Goal: Task Accomplishment & Management: Use online tool/utility

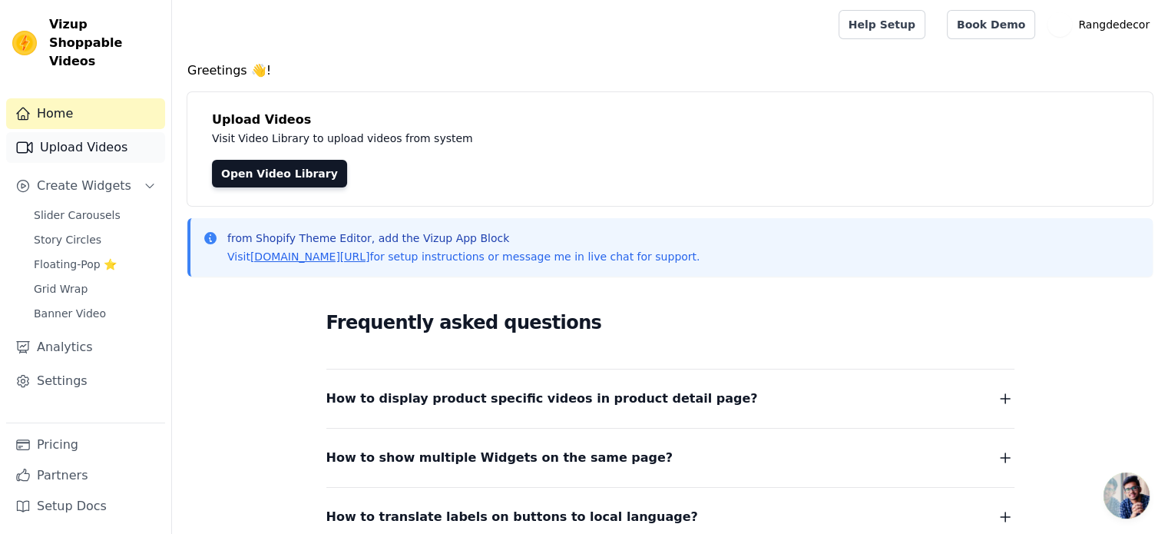
click at [117, 134] on link "Upload Videos" at bounding box center [85, 147] width 159 height 31
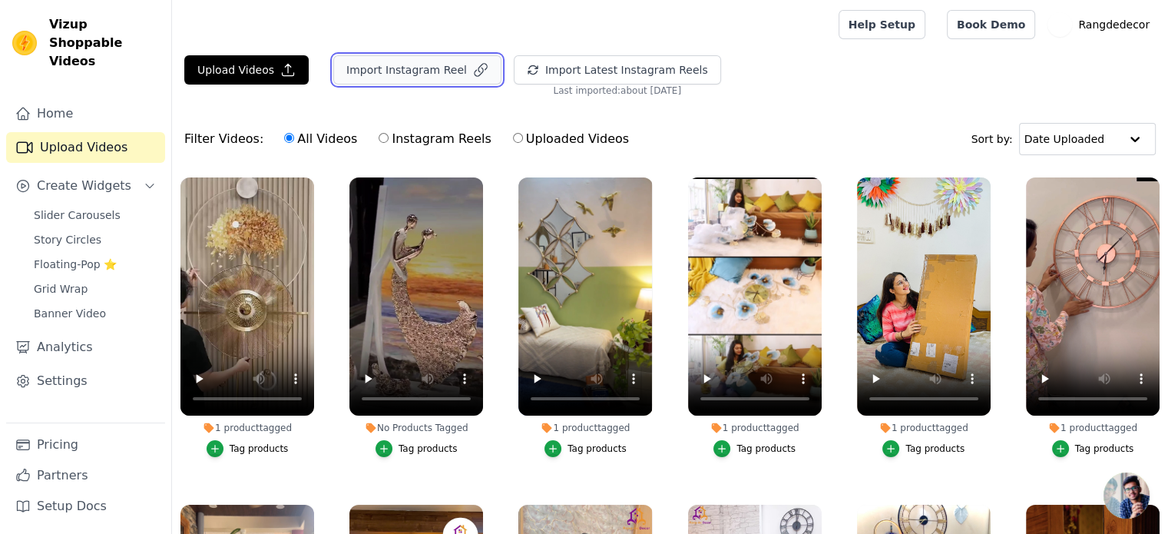
click at [415, 68] on button "Import Instagram Reel" at bounding box center [417, 69] width 168 height 29
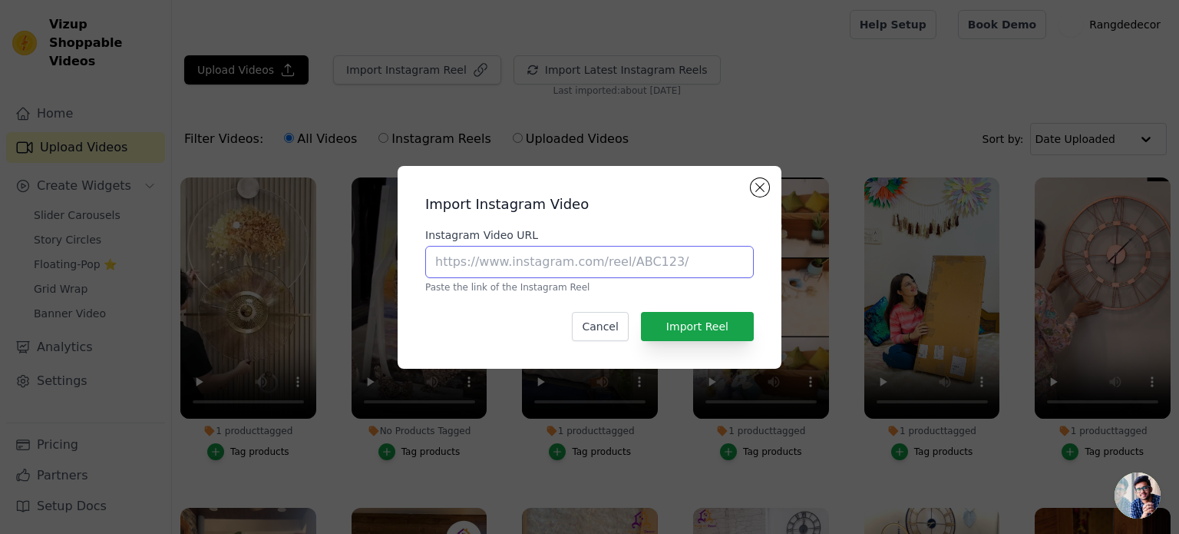
click at [543, 265] on input "Instagram Video URL" at bounding box center [589, 262] width 329 height 32
click at [743, 189] on div "Import Instagram Video Instagram Video URL Paste the link of the Instagram Reel…" at bounding box center [589, 267] width 359 height 178
click at [756, 187] on button "Close modal" at bounding box center [760, 187] width 18 height 18
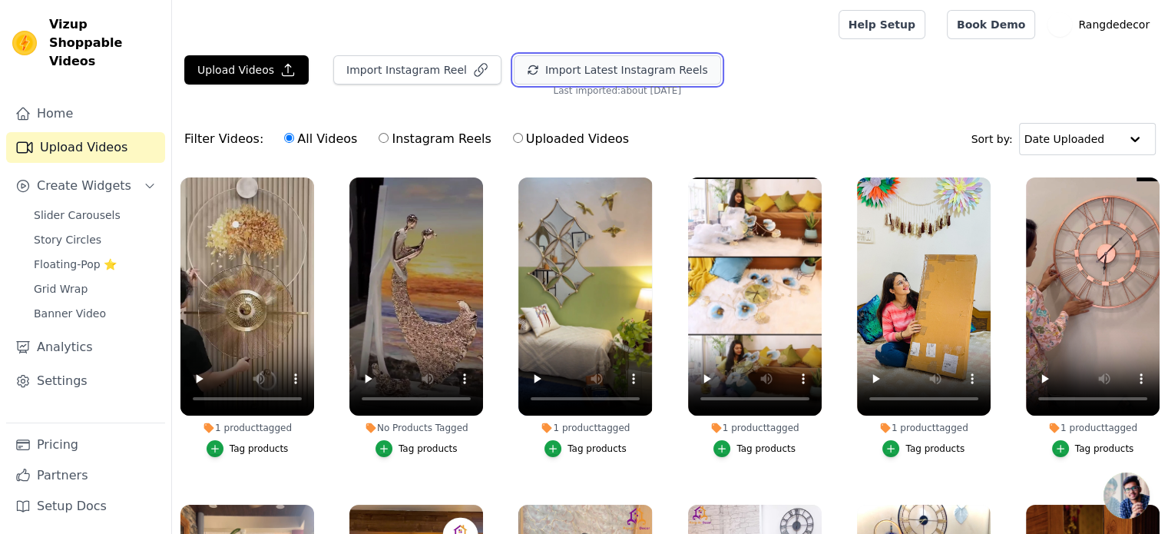
click at [636, 79] on button "Import Latest Instagram Reels" at bounding box center [617, 69] width 207 height 29
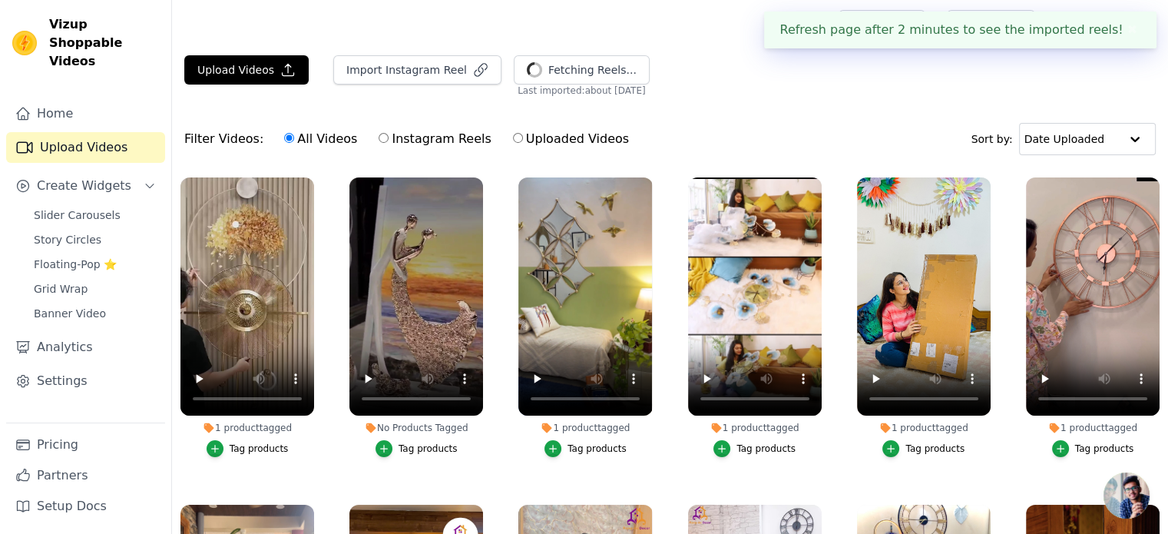
click at [709, 121] on div "Filter Videos: All Videos Instagram Reels Uploaded Videos Sort by: Date Uploaded" at bounding box center [670, 139] width 996 height 60
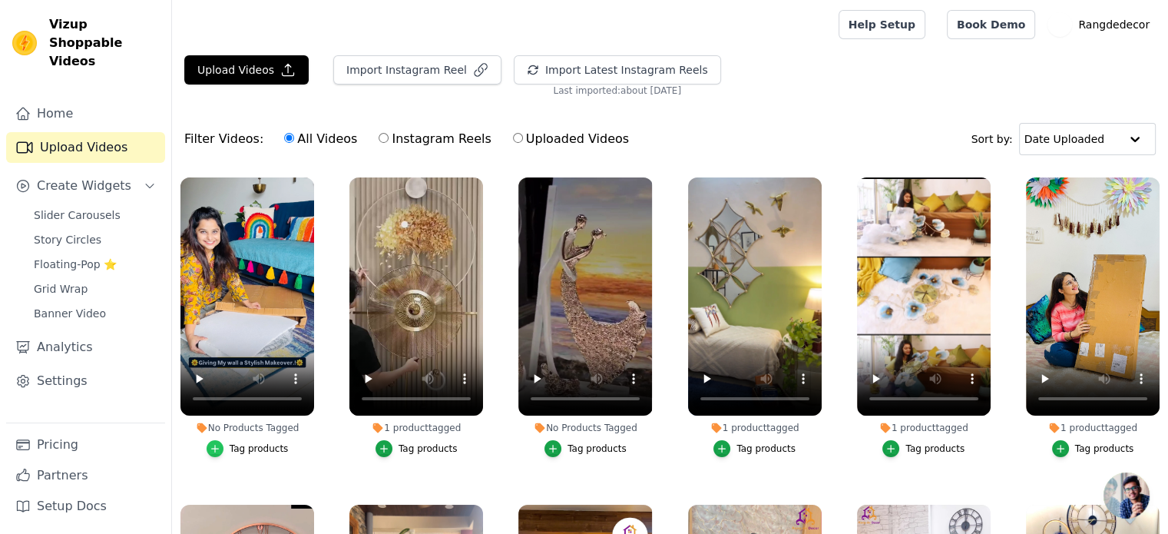
click at [215, 443] on icon "button" at bounding box center [215, 448] width 11 height 11
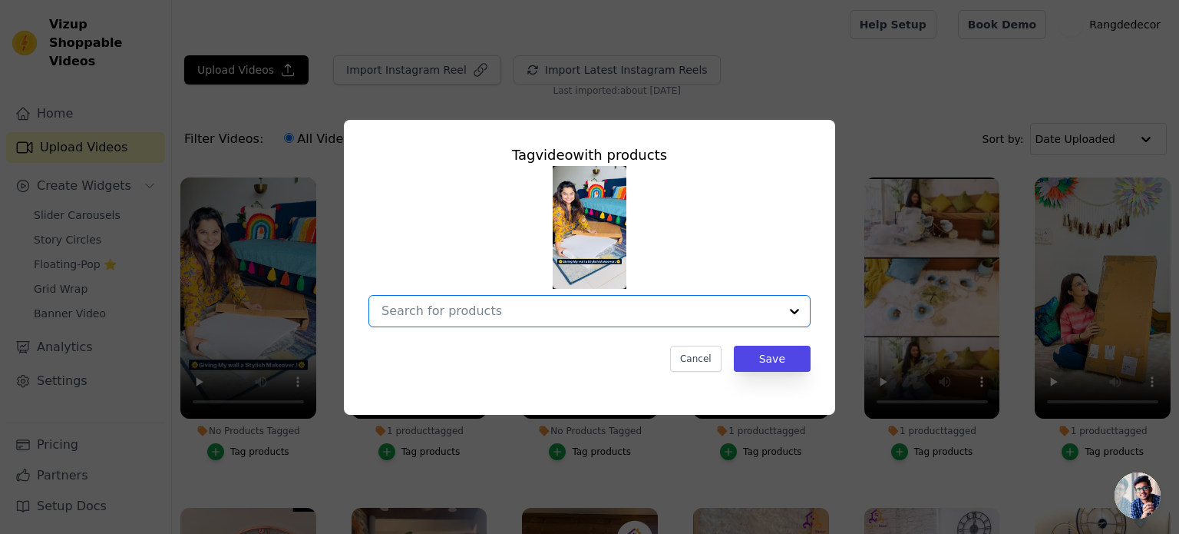
click at [489, 311] on input "No Products Tagged Tag video with products Option undefined, selected. Select i…" at bounding box center [581, 310] width 398 height 15
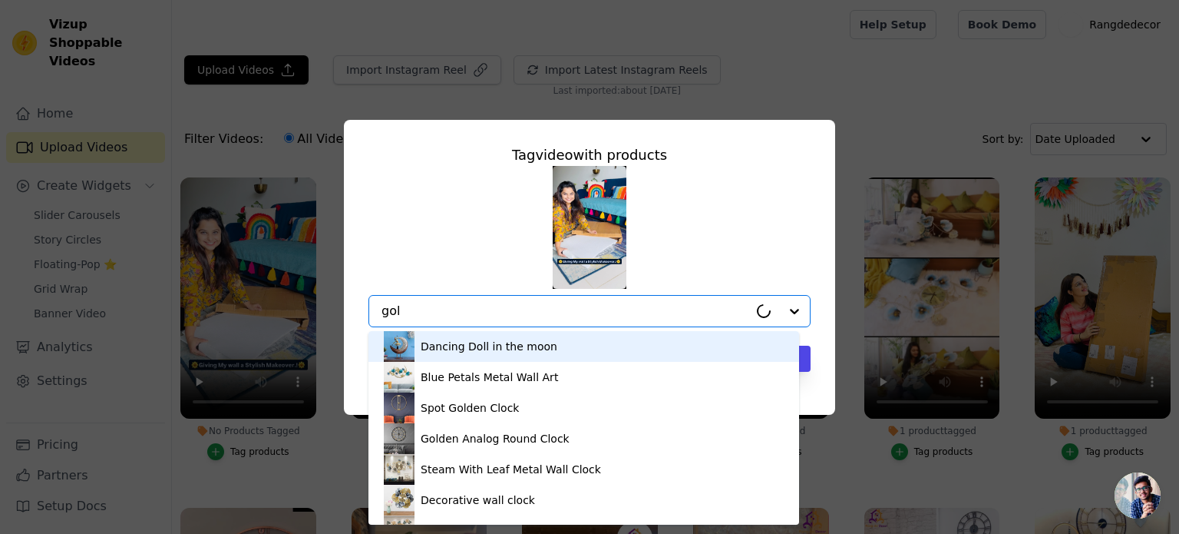
type input "gold"
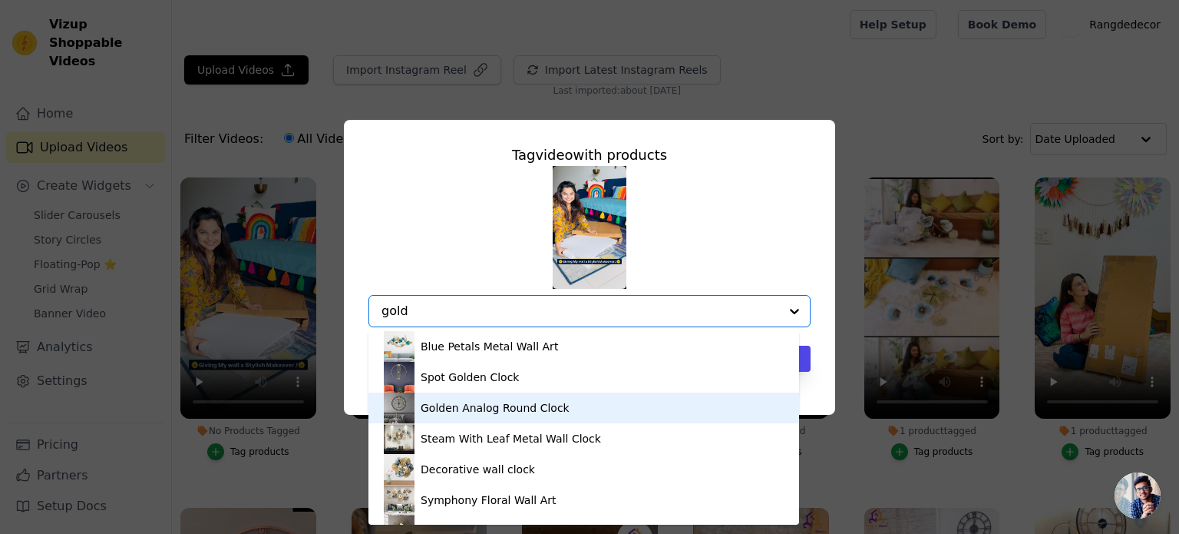
click at [468, 407] on div "Golden Analog Round Clock" at bounding box center [495, 407] width 149 height 15
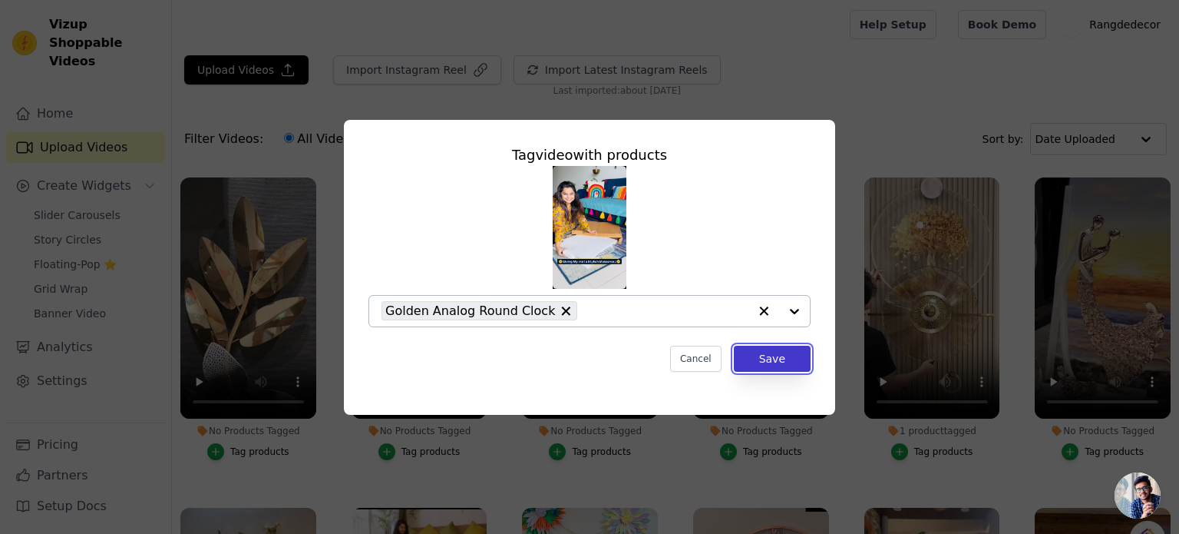
click at [772, 362] on button "Save" at bounding box center [772, 358] width 77 height 26
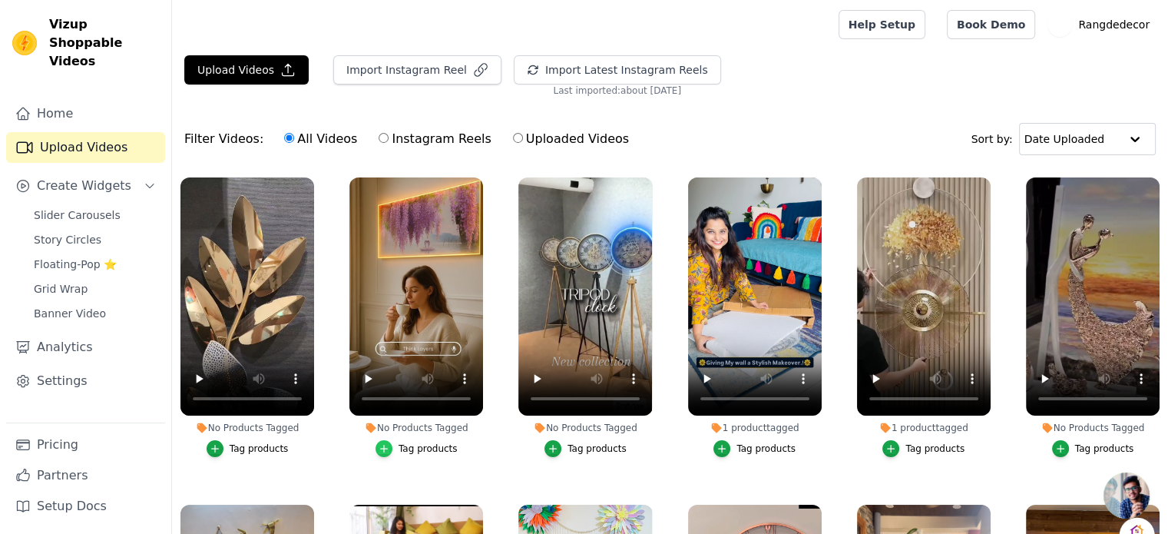
click at [387, 443] on icon "button" at bounding box center [384, 448] width 11 height 11
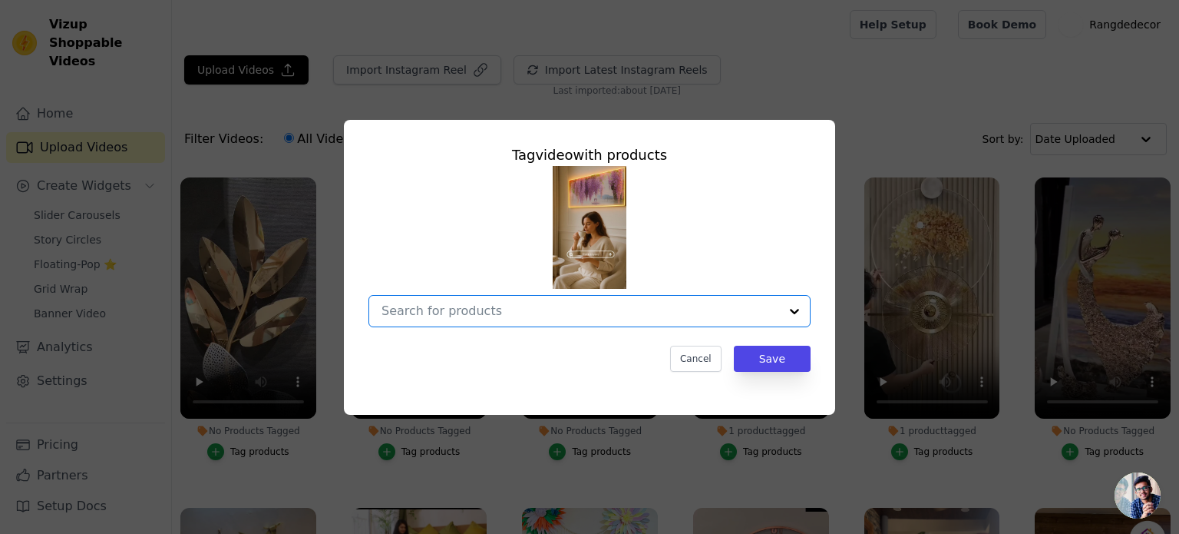
click at [423, 312] on input "No Products Tagged Tag video with products Option undefined, selected. Select i…" at bounding box center [581, 310] width 398 height 15
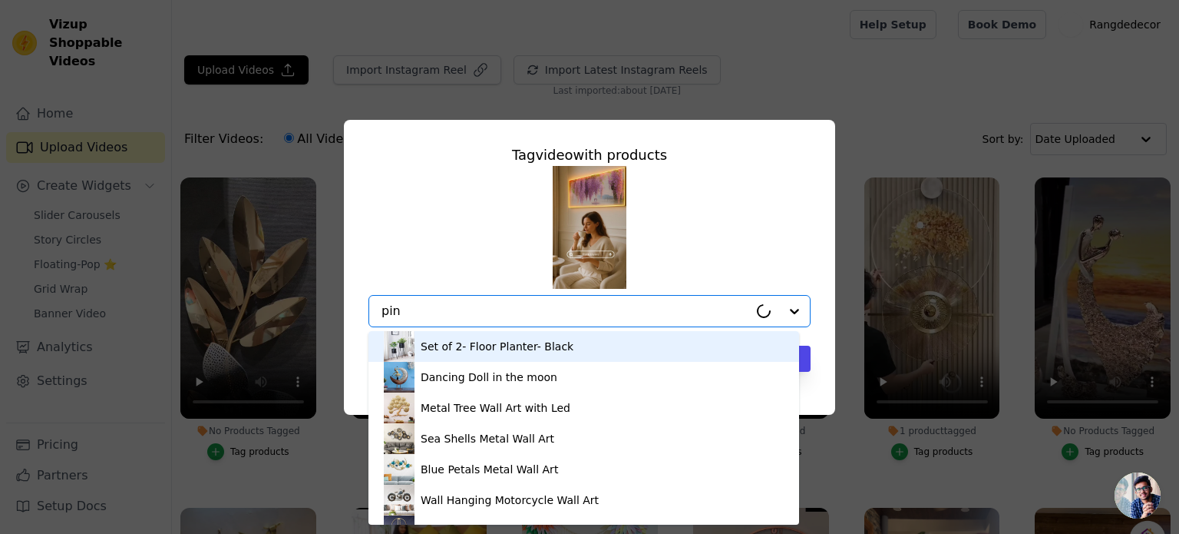
type input "pink"
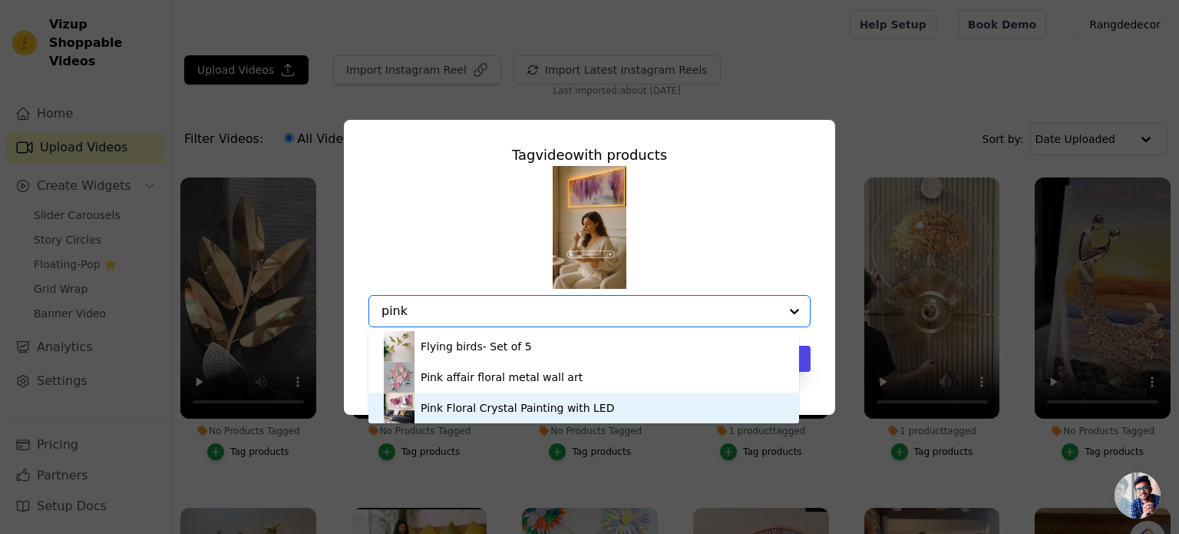
click at [456, 398] on div "Pink Floral Crystal Painting with LED" at bounding box center [584, 407] width 400 height 31
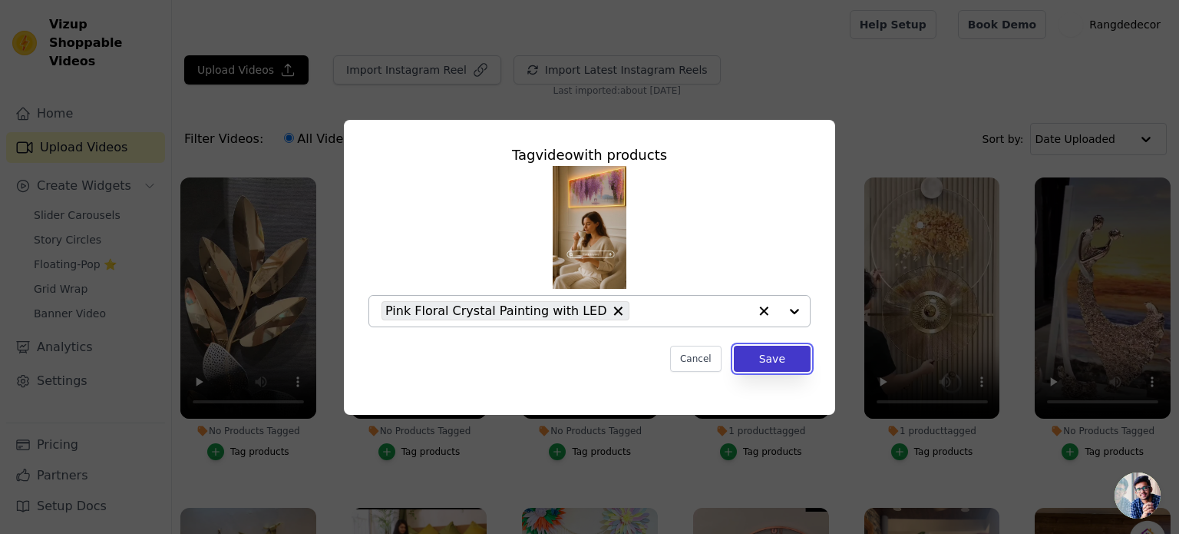
click at [774, 355] on button "Save" at bounding box center [772, 358] width 77 height 26
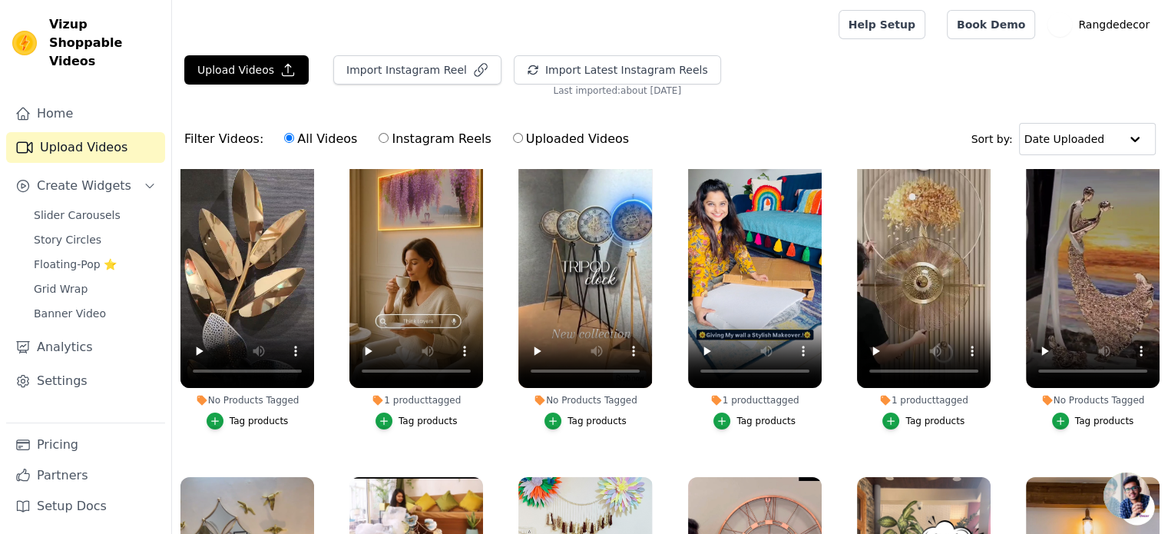
scroll to position [6, 0]
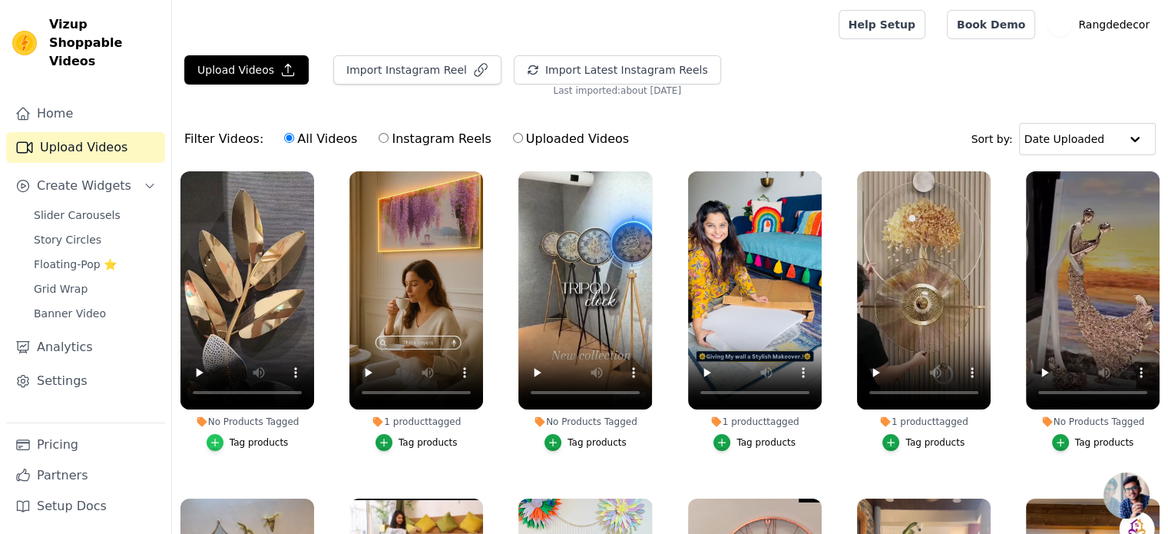
click at [220, 437] on icon "button" at bounding box center [215, 442] width 11 height 11
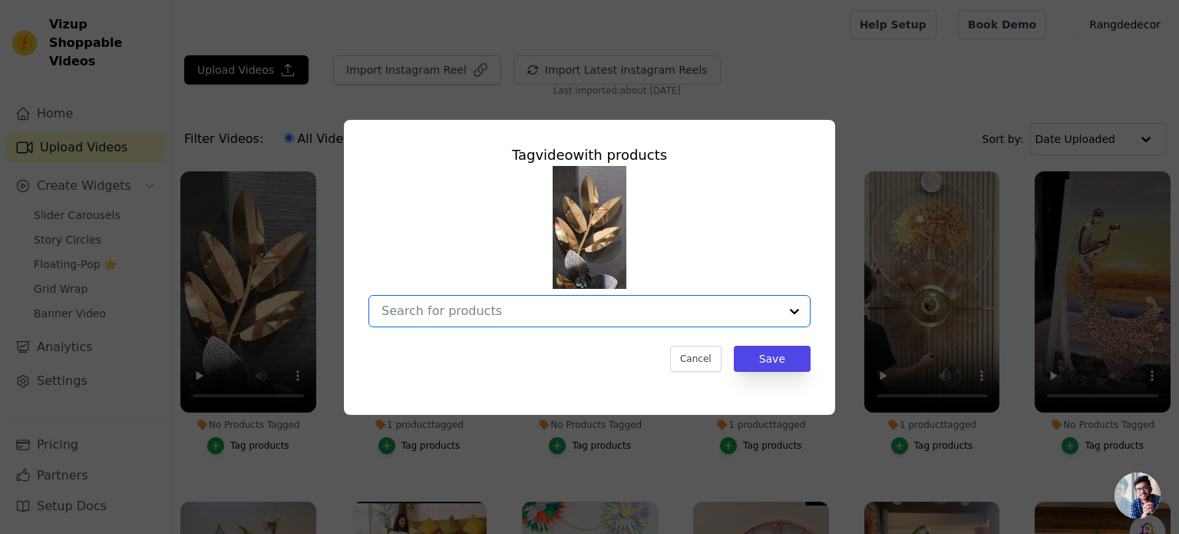
click at [476, 303] on input "No Products Tagged Tag video with products Option undefined, selected. Select i…" at bounding box center [581, 310] width 398 height 15
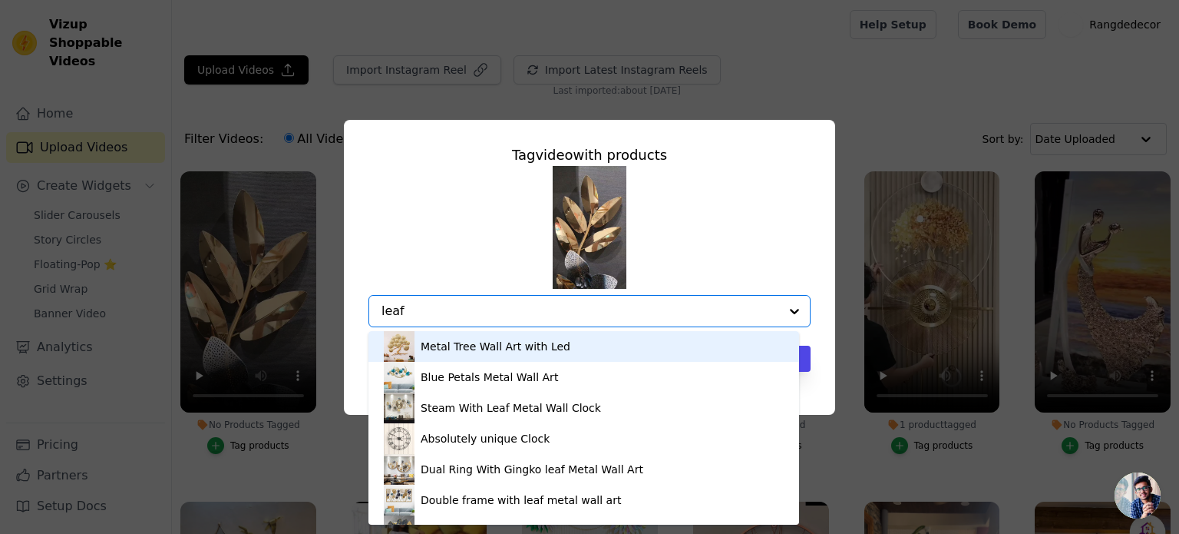
type input "leafy"
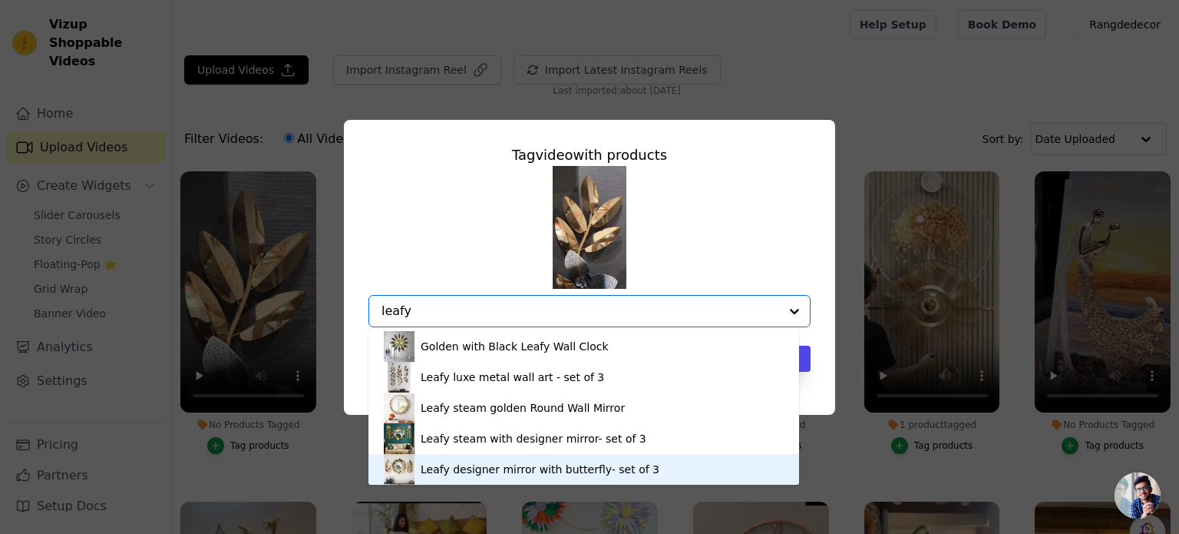
click at [450, 469] on div "Leafy designer mirror with butterfly- set of 3" at bounding box center [540, 468] width 239 height 15
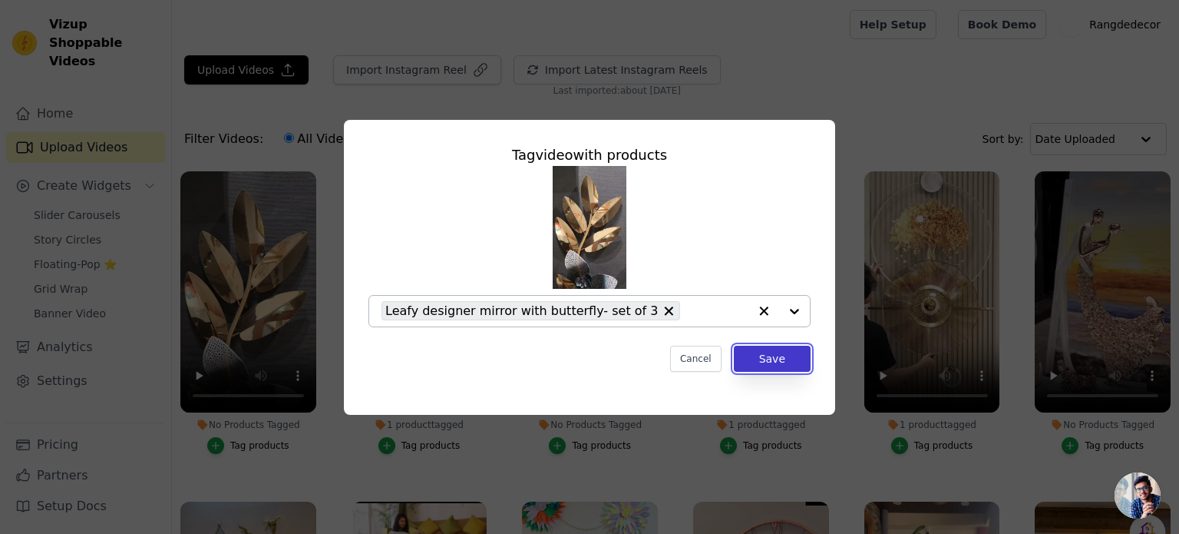
click at [764, 352] on button "Save" at bounding box center [772, 358] width 77 height 26
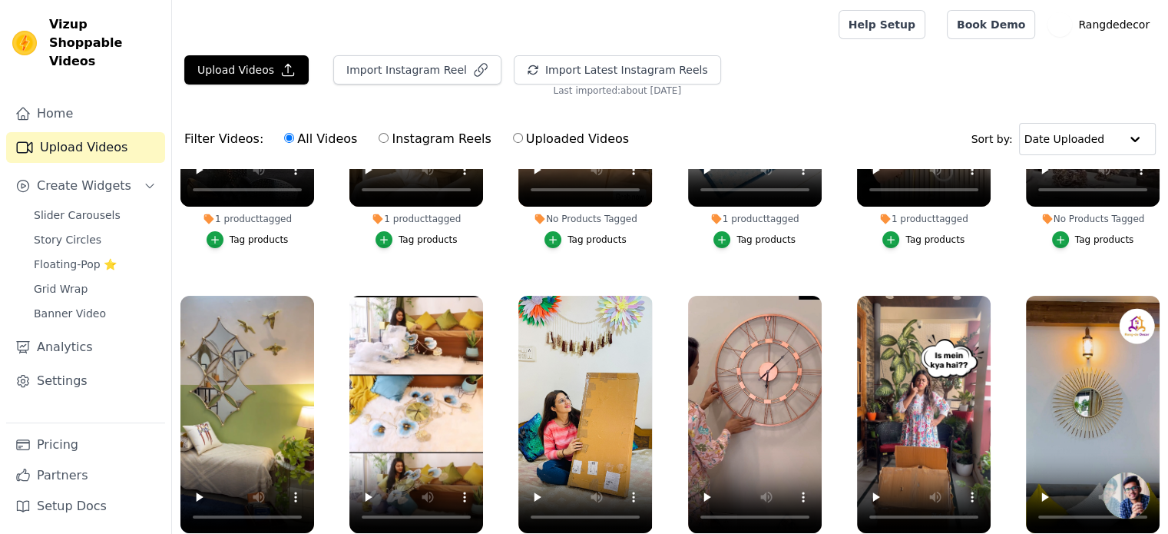
scroll to position [177, 0]
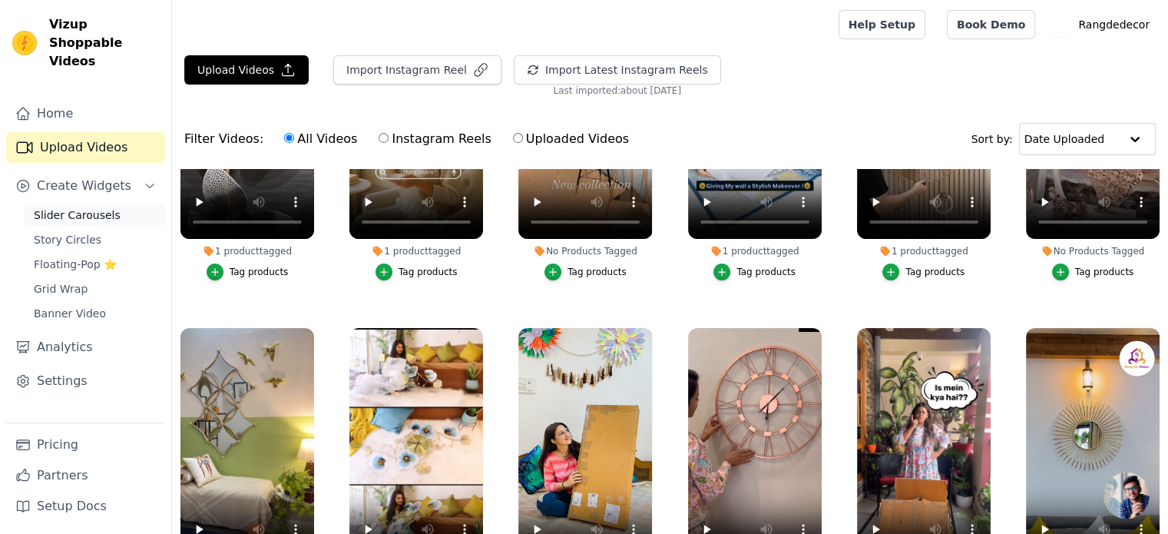
click at [94, 207] on span "Slider Carousels" at bounding box center [77, 214] width 87 height 15
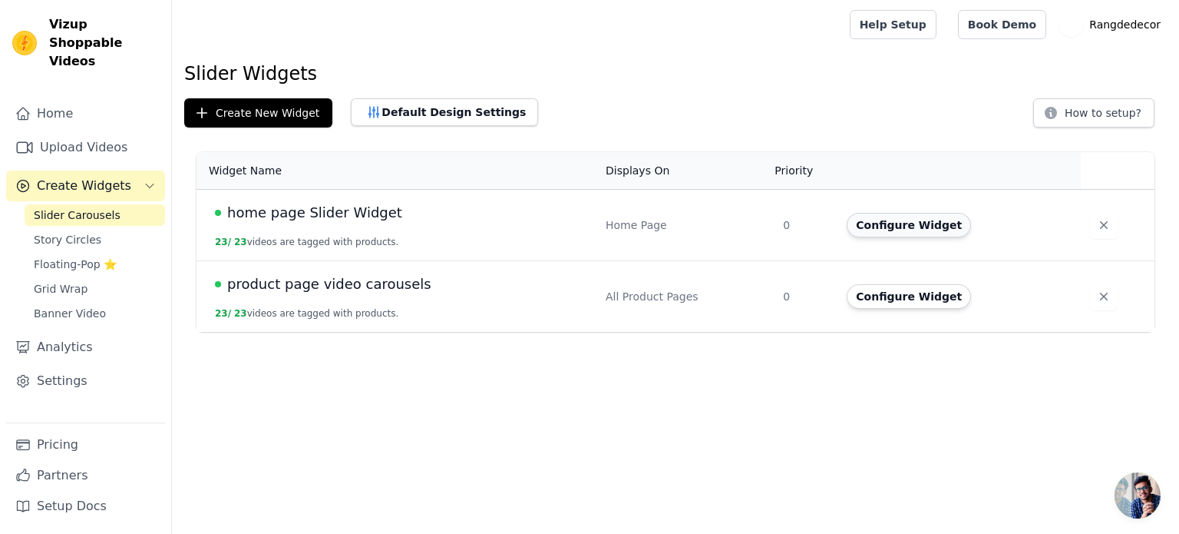
click at [855, 220] on button "Configure Widget" at bounding box center [909, 225] width 124 height 25
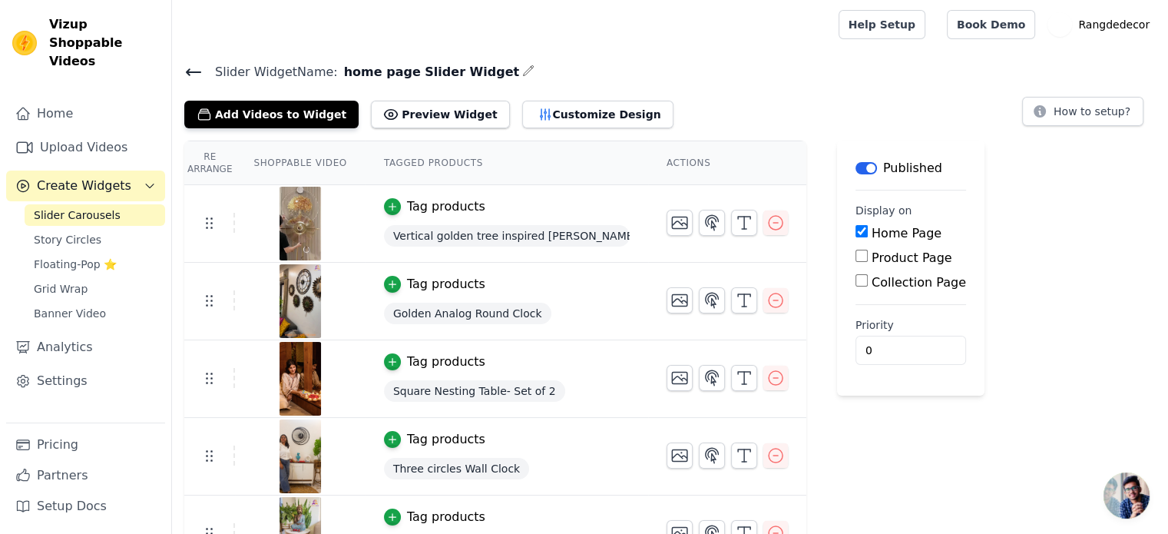
click at [818, 113] on div "Add Videos to Widget Preview Widget Customize Design How to setup?" at bounding box center [669, 111] width 971 height 34
click at [316, 112] on button "Add Videos to Widget" at bounding box center [271, 115] width 174 height 28
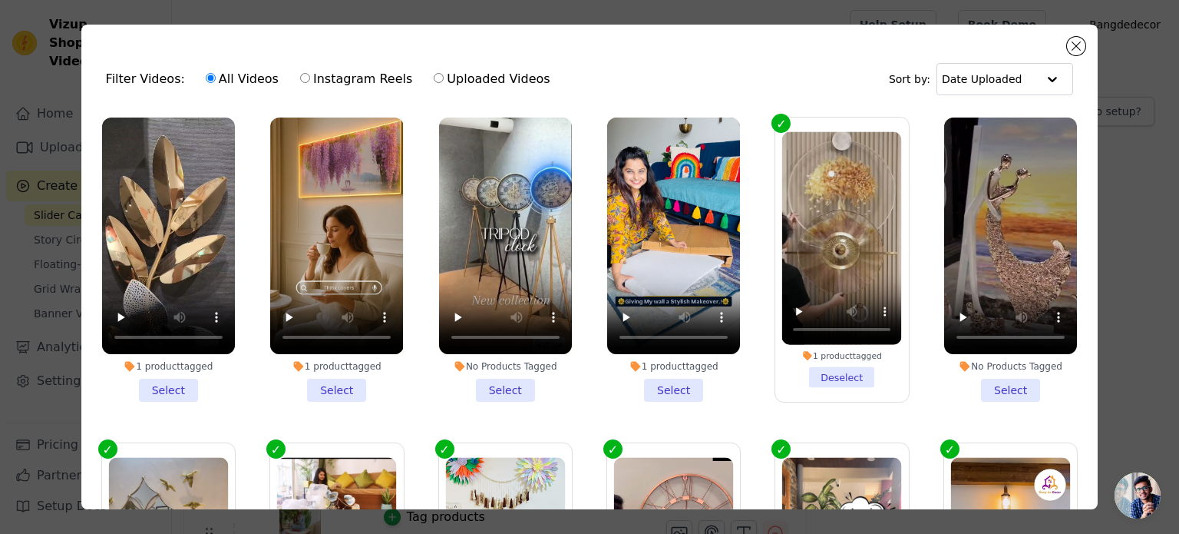
click at [676, 385] on li "1 product tagged Select" at bounding box center [673, 259] width 133 height 284
click at [0, 0] on input "1 product tagged Select" at bounding box center [0, 0] width 0 height 0
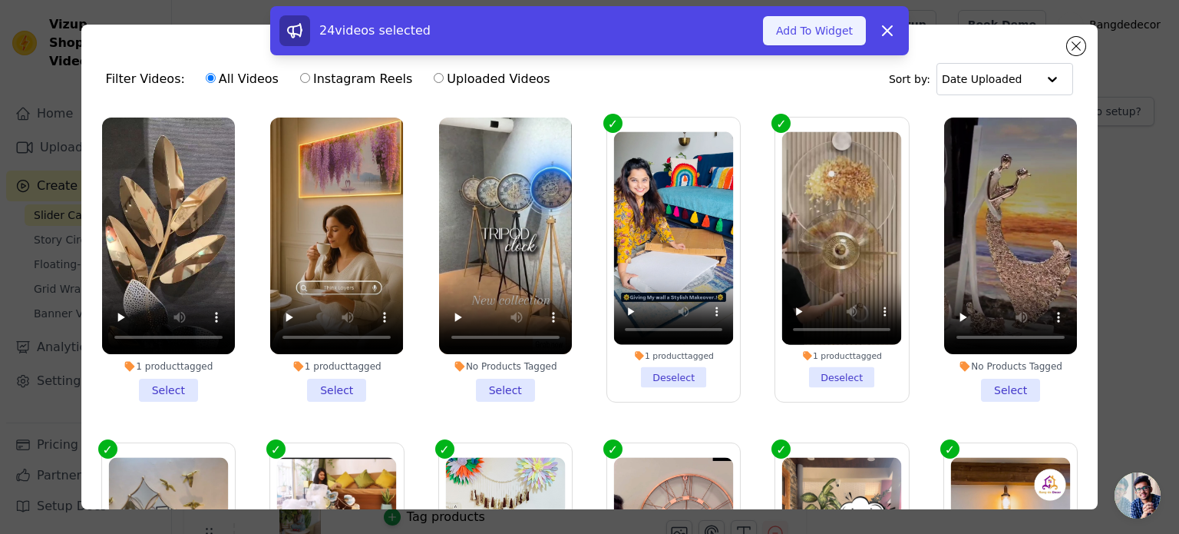
click at [811, 28] on button "Add To Widget" at bounding box center [814, 30] width 103 height 29
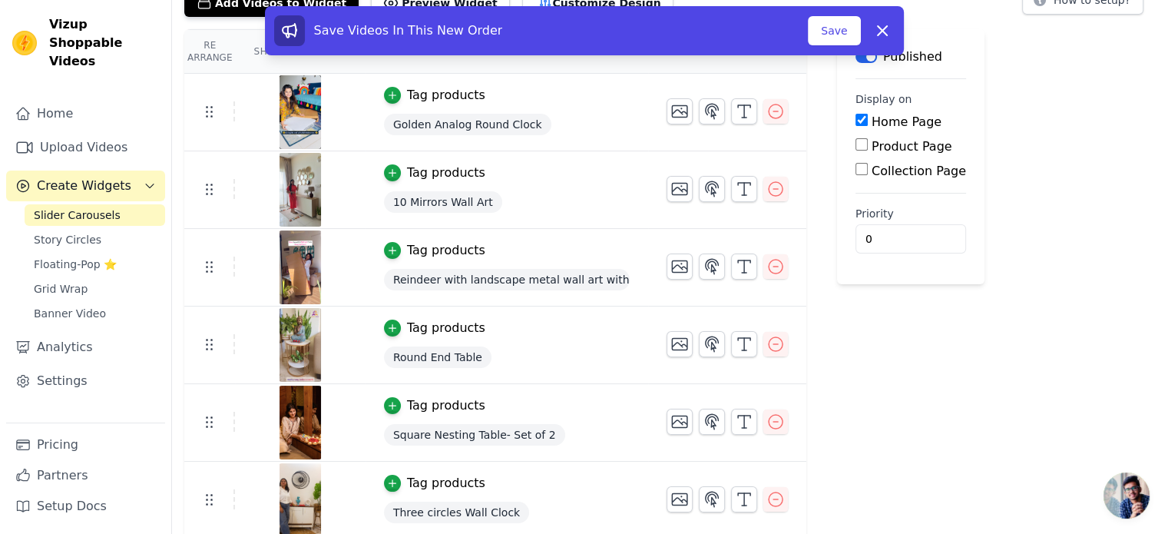
scroll to position [92, 0]
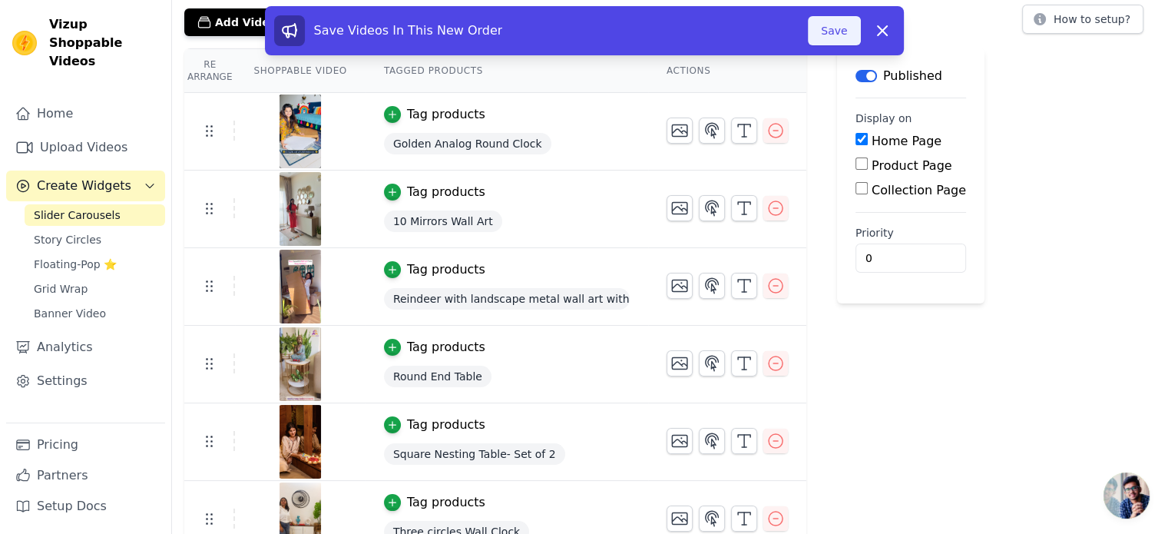
click at [835, 33] on button "Save" at bounding box center [834, 30] width 52 height 29
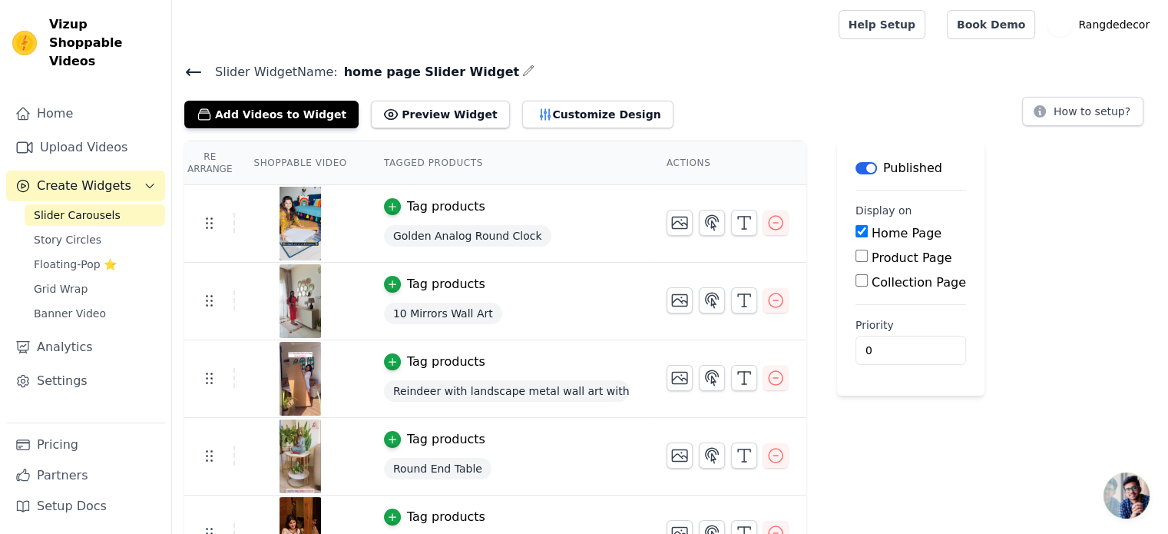
click at [193, 71] on icon at bounding box center [194, 72] width 14 height 6
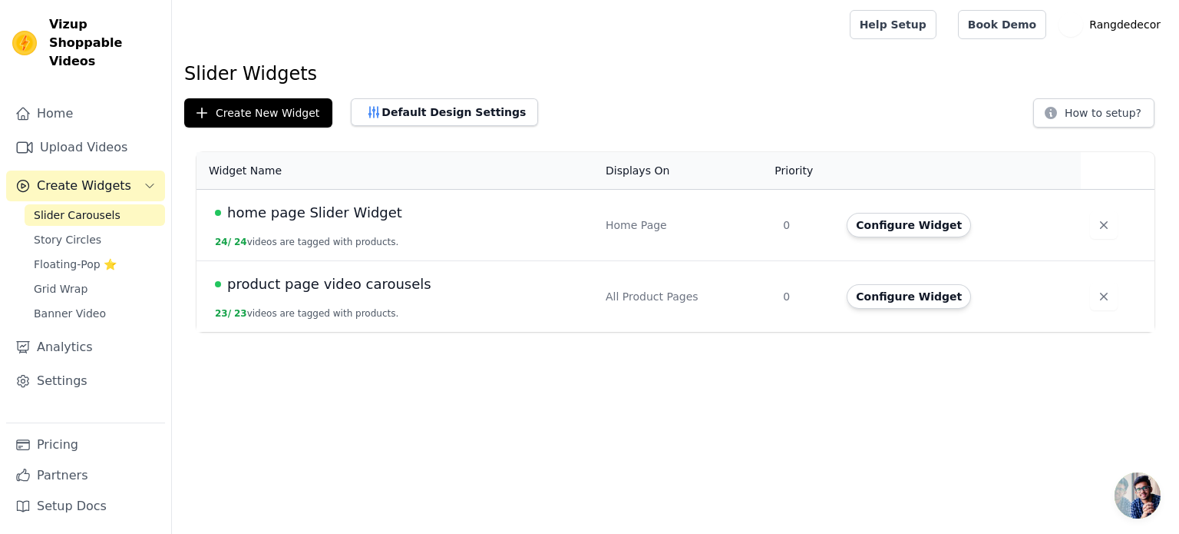
click at [313, 294] on td "product page video carousels 23 / 23 videos are tagged with products." at bounding box center [397, 296] width 400 height 71
click at [913, 293] on button "Configure Widget" at bounding box center [909, 296] width 124 height 25
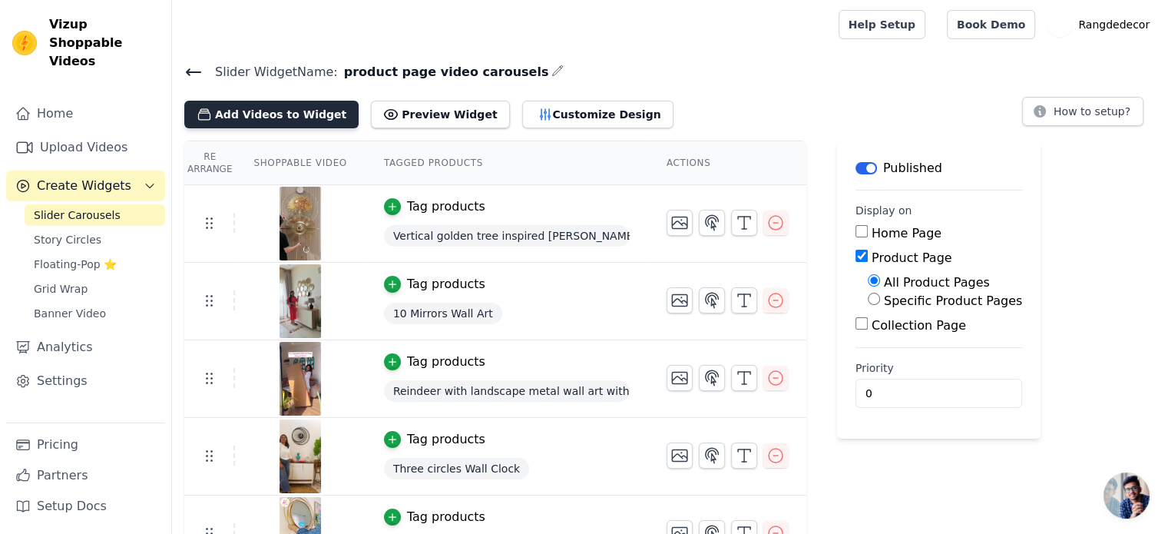
click at [290, 112] on button "Add Videos to Widget" at bounding box center [271, 115] width 174 height 28
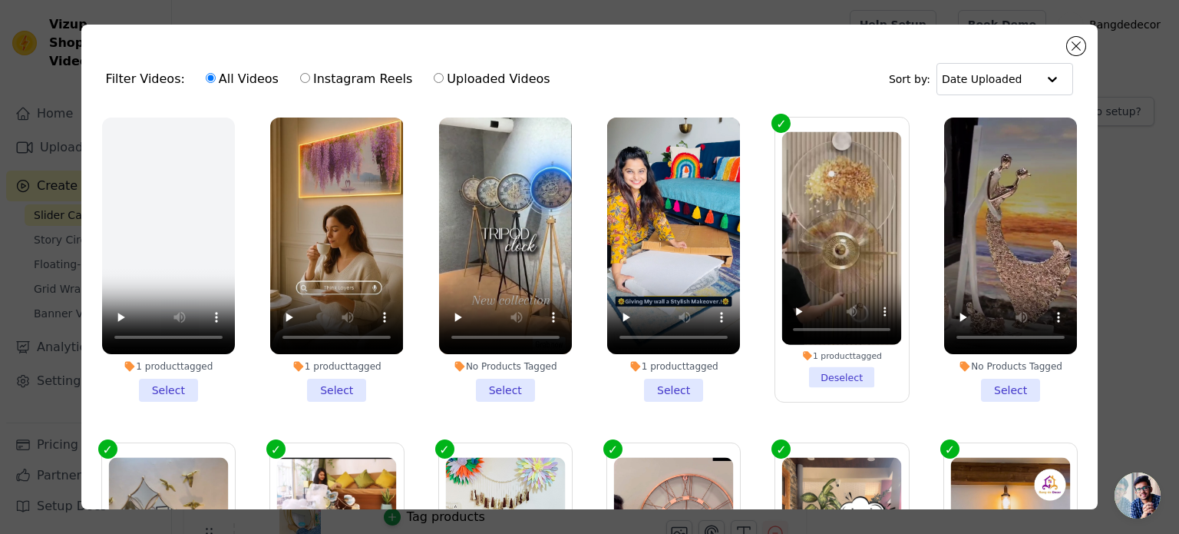
click at [671, 385] on li "1 product tagged Select" at bounding box center [673, 259] width 133 height 284
click at [0, 0] on input "1 product tagged Select" at bounding box center [0, 0] width 0 height 0
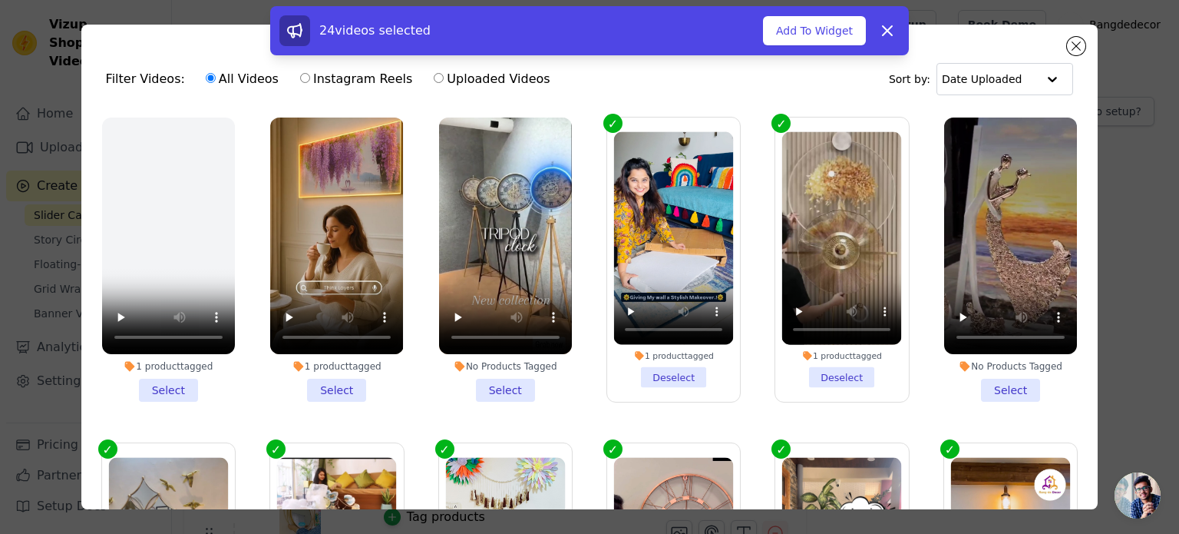
click at [323, 379] on li "1 product tagged Select" at bounding box center [336, 259] width 133 height 284
click at [0, 0] on input "1 product tagged Select" at bounding box center [0, 0] width 0 height 0
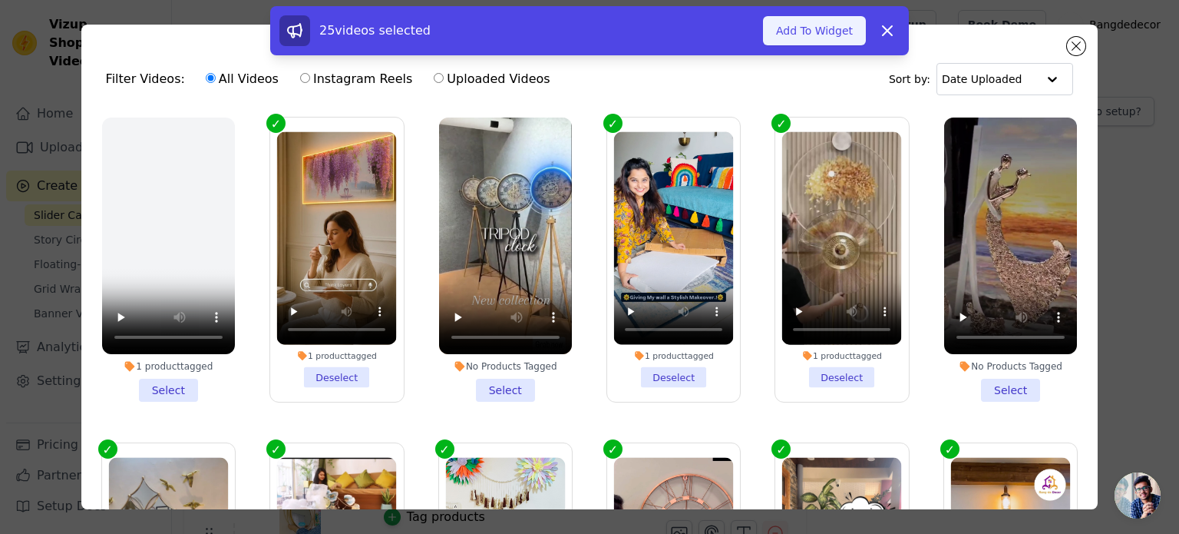
click at [833, 28] on button "Add To Widget" at bounding box center [814, 30] width 103 height 29
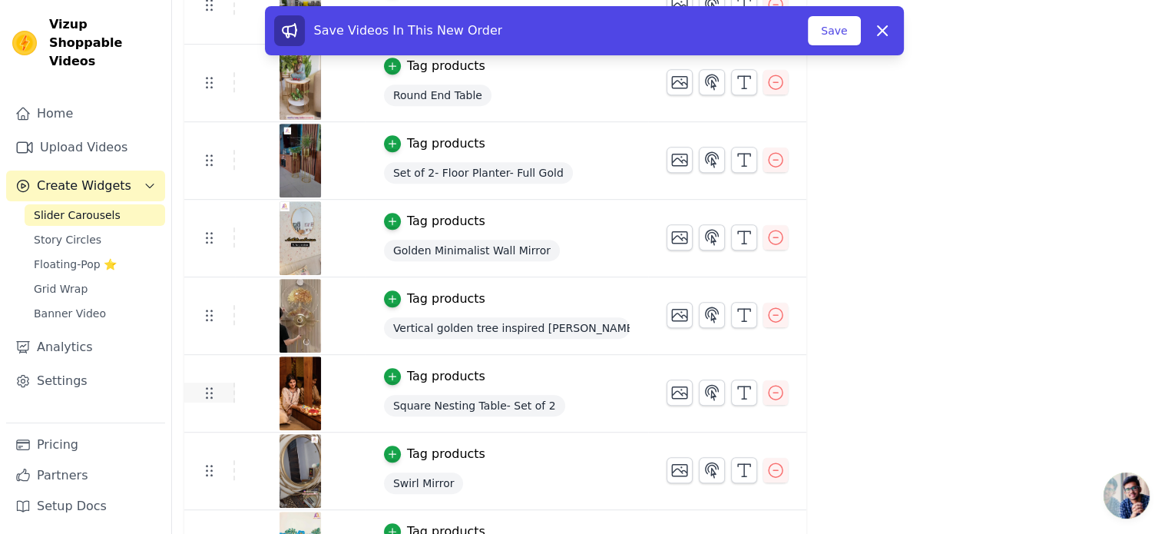
scroll to position [751, 0]
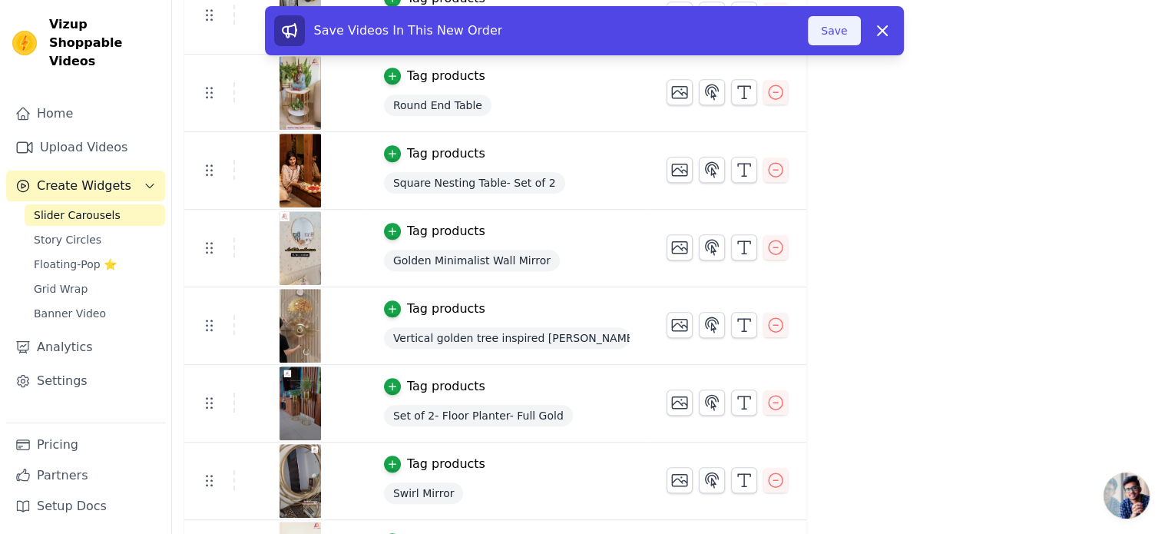
click at [843, 26] on button "Save" at bounding box center [834, 30] width 52 height 29
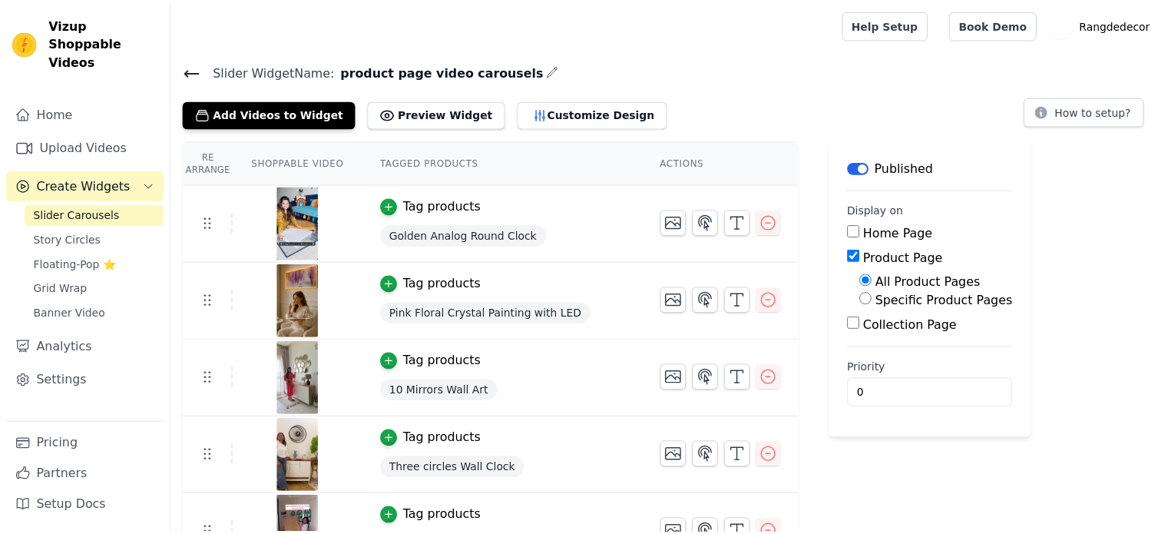
scroll to position [751, 0]
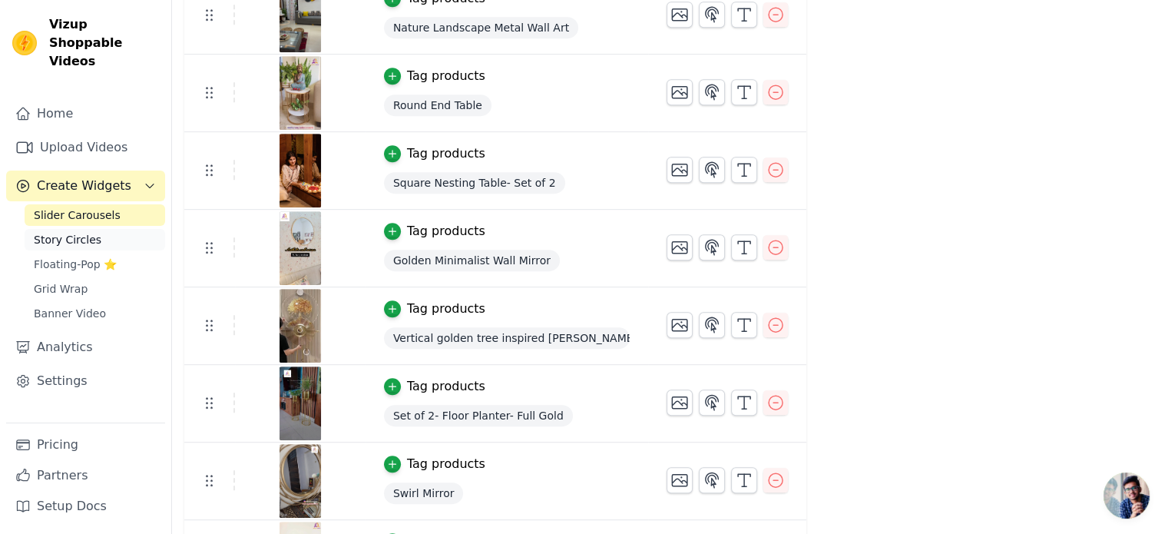
click at [70, 230] on link "Story Circles" at bounding box center [95, 239] width 141 height 21
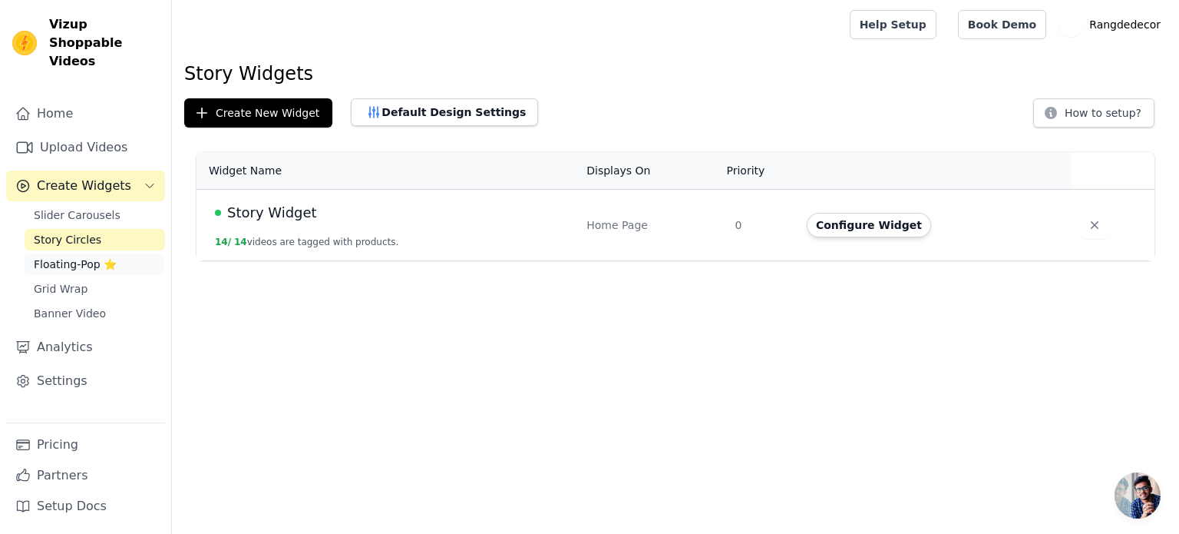
click at [60, 256] on span "Floating-Pop ⭐" at bounding box center [75, 263] width 83 height 15
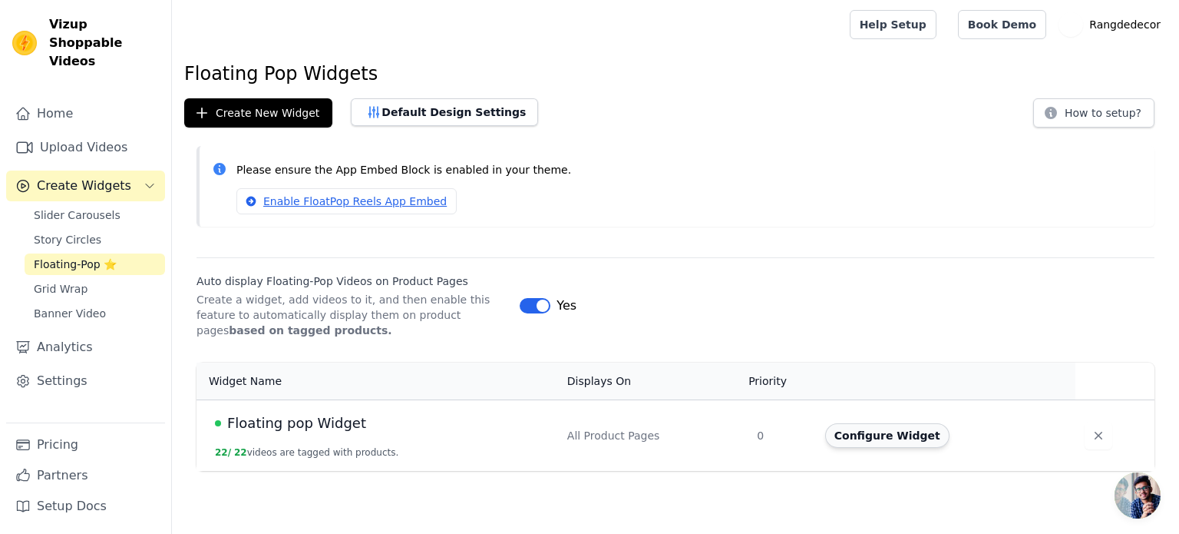
click at [897, 435] on button "Configure Widget" at bounding box center [887, 435] width 124 height 25
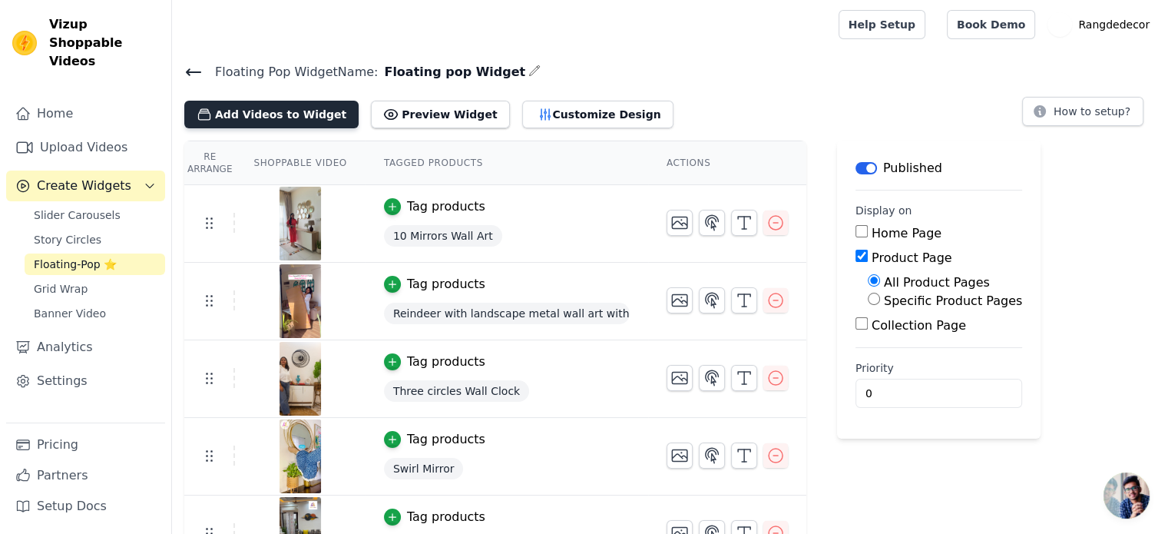
click at [292, 114] on button "Add Videos to Widget" at bounding box center [271, 115] width 174 height 28
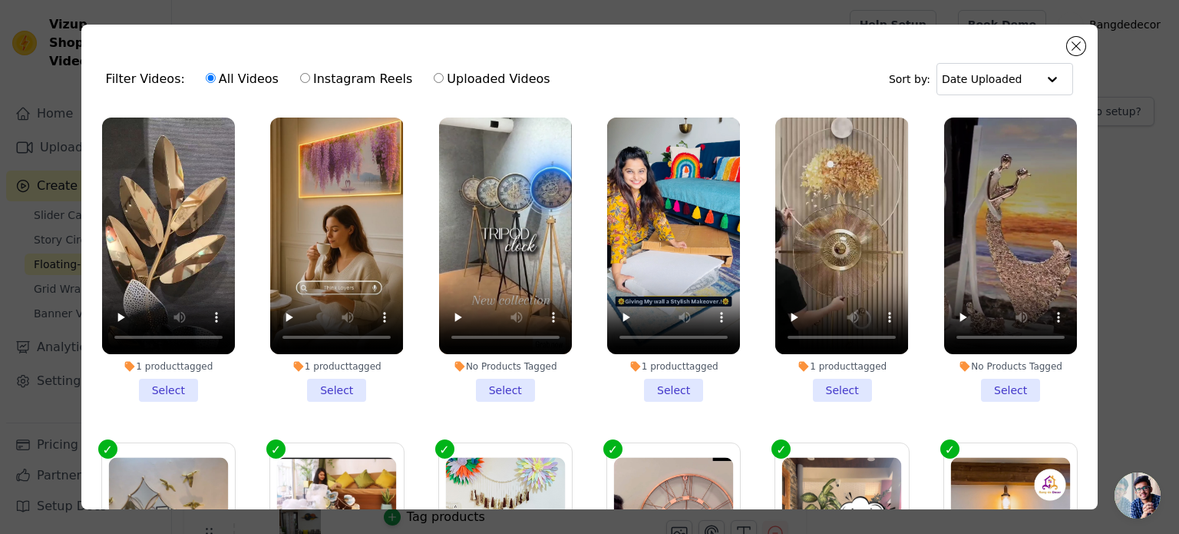
click at [322, 379] on li "1 product tagged Select" at bounding box center [336, 259] width 133 height 284
click at [0, 0] on input "1 product tagged Select" at bounding box center [0, 0] width 0 height 0
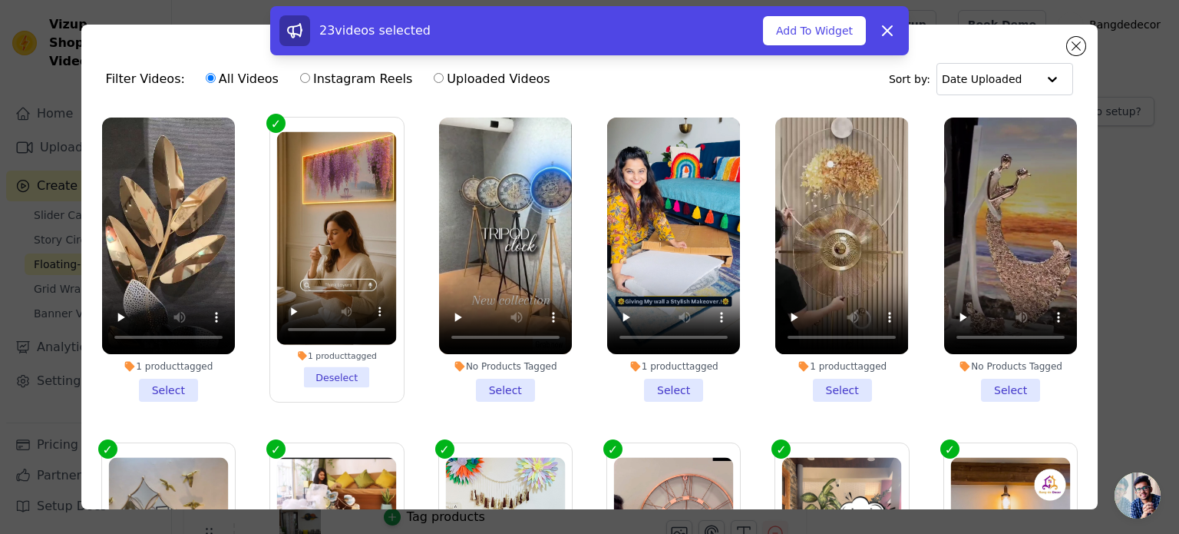
click at [662, 385] on li "1 product tagged Select" at bounding box center [673, 259] width 133 height 284
click at [0, 0] on input "1 product tagged Select" at bounding box center [0, 0] width 0 height 0
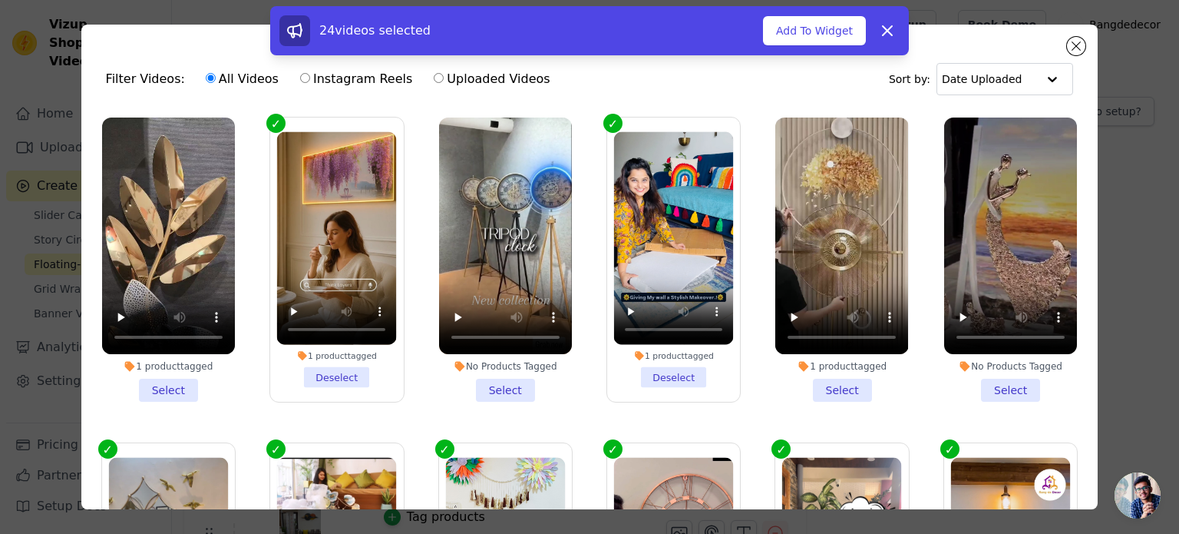
click at [164, 383] on li "1 product tagged Select" at bounding box center [168, 259] width 133 height 284
click at [0, 0] on input "1 product tagged Select" at bounding box center [0, 0] width 0 height 0
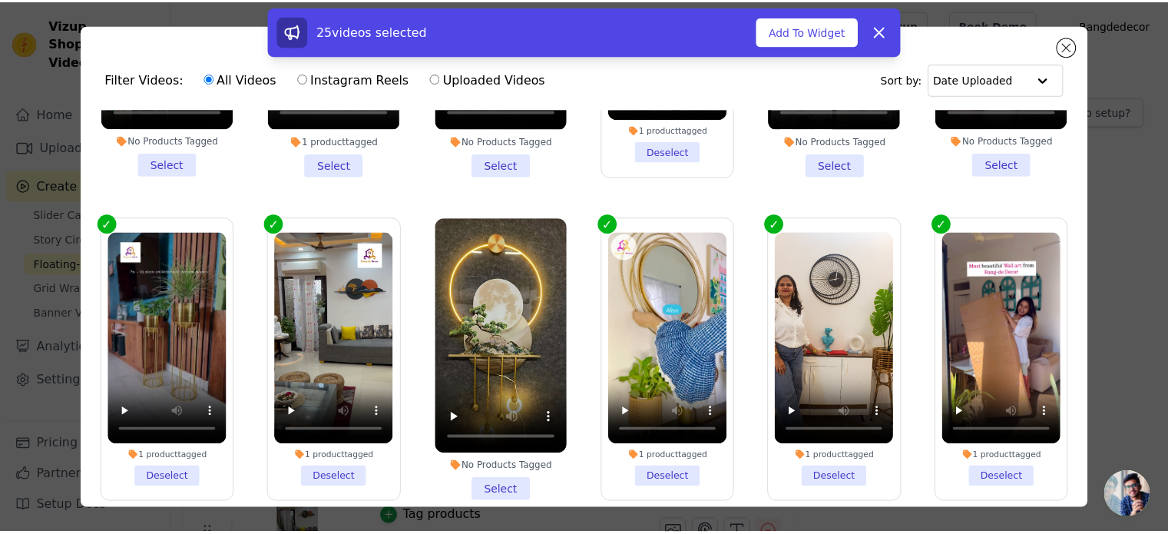
scroll to position [1169, 0]
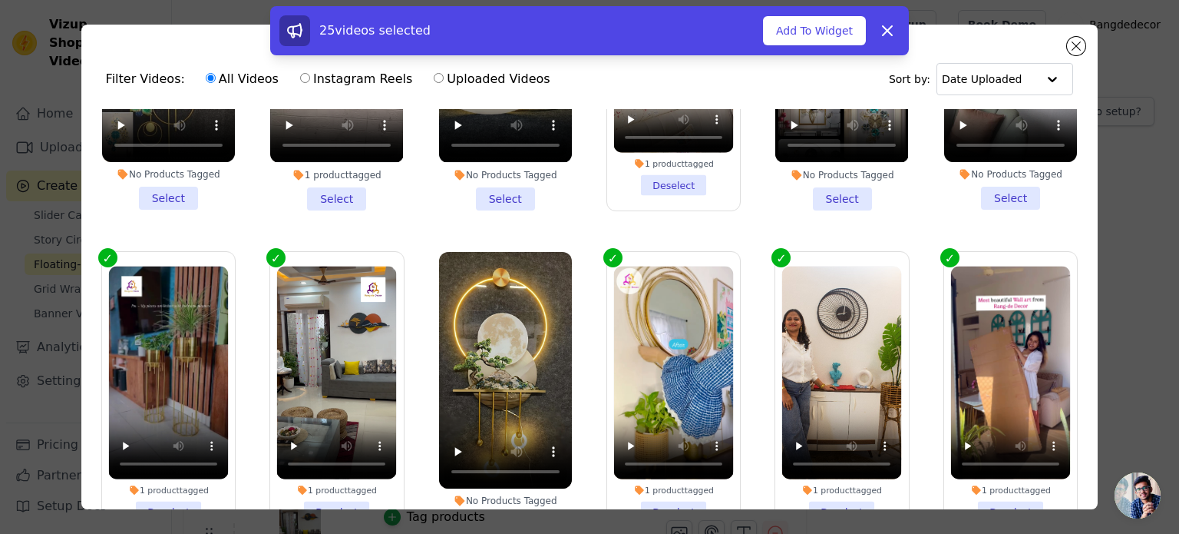
click at [497, 488] on li "No Products Tagged Select" at bounding box center [505, 394] width 133 height 284
click at [0, 0] on input "No Products Tagged Select" at bounding box center [0, 0] width 0 height 0
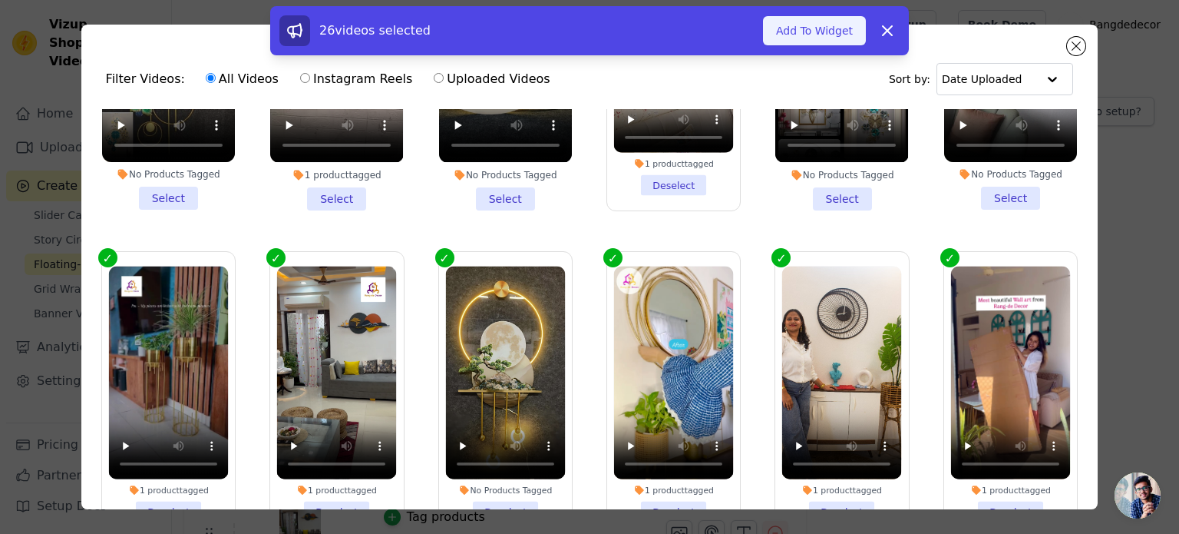
click at [822, 27] on button "Add To Widget" at bounding box center [814, 30] width 103 height 29
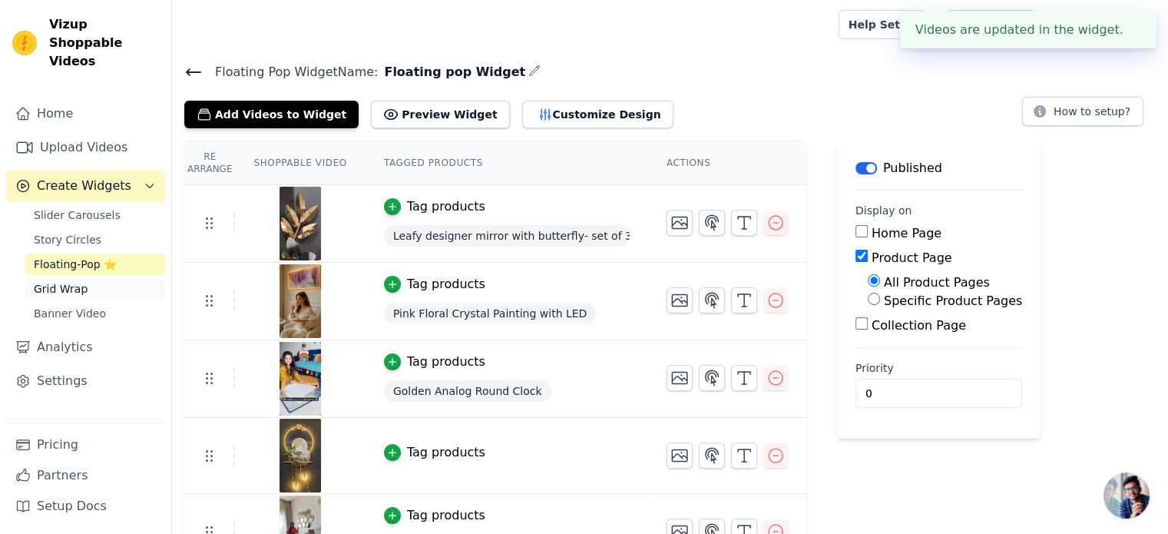
click at [92, 278] on link "Grid Wrap" at bounding box center [95, 288] width 141 height 21
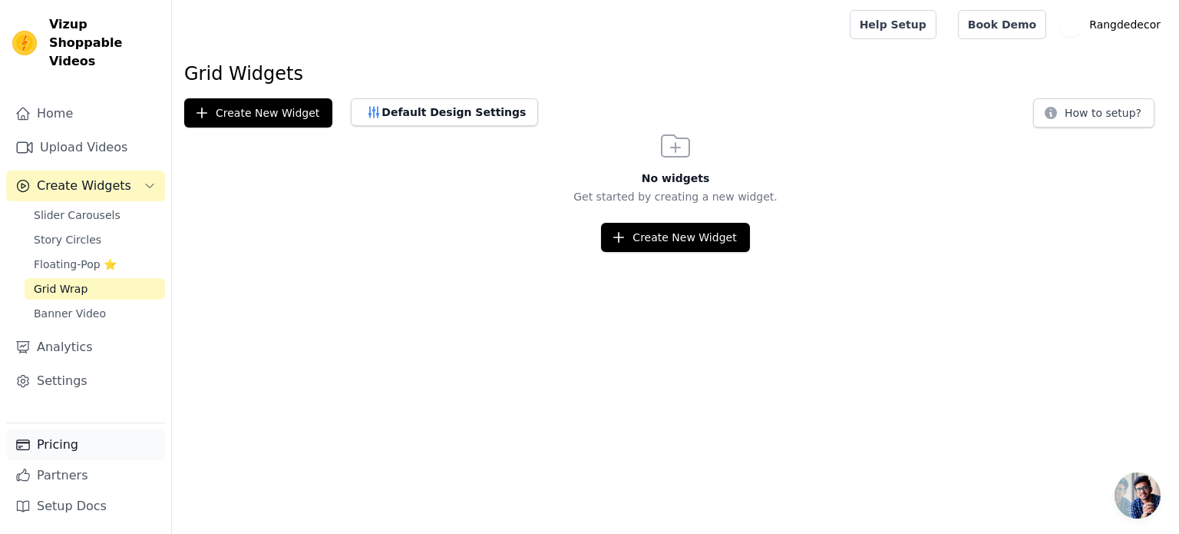
click at [43, 447] on link "Pricing" at bounding box center [85, 444] width 159 height 31
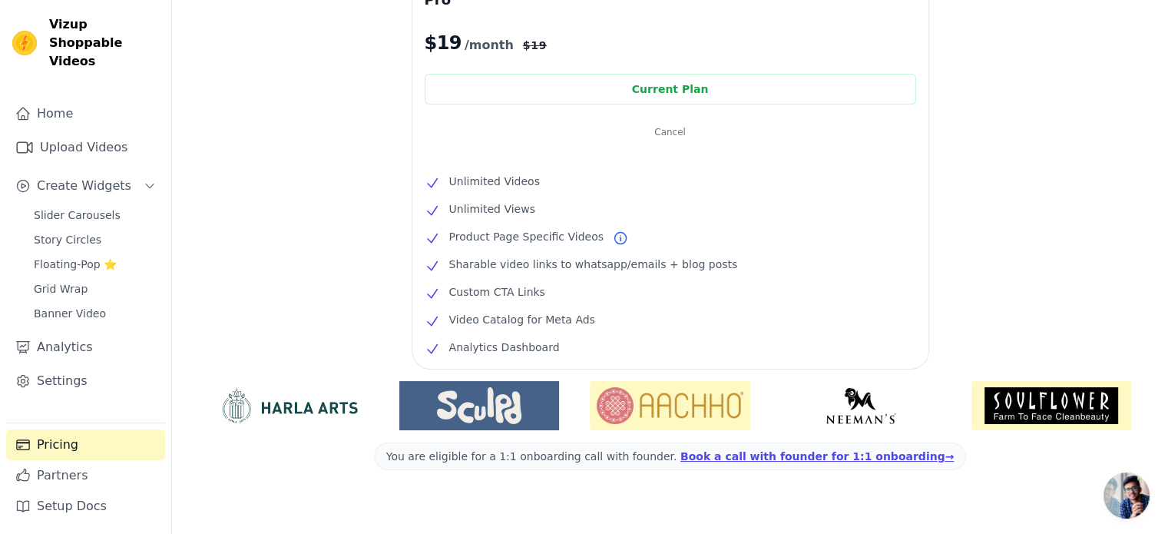
scroll to position [340, 0]
